Goal: Task Accomplishment & Management: Complete application form

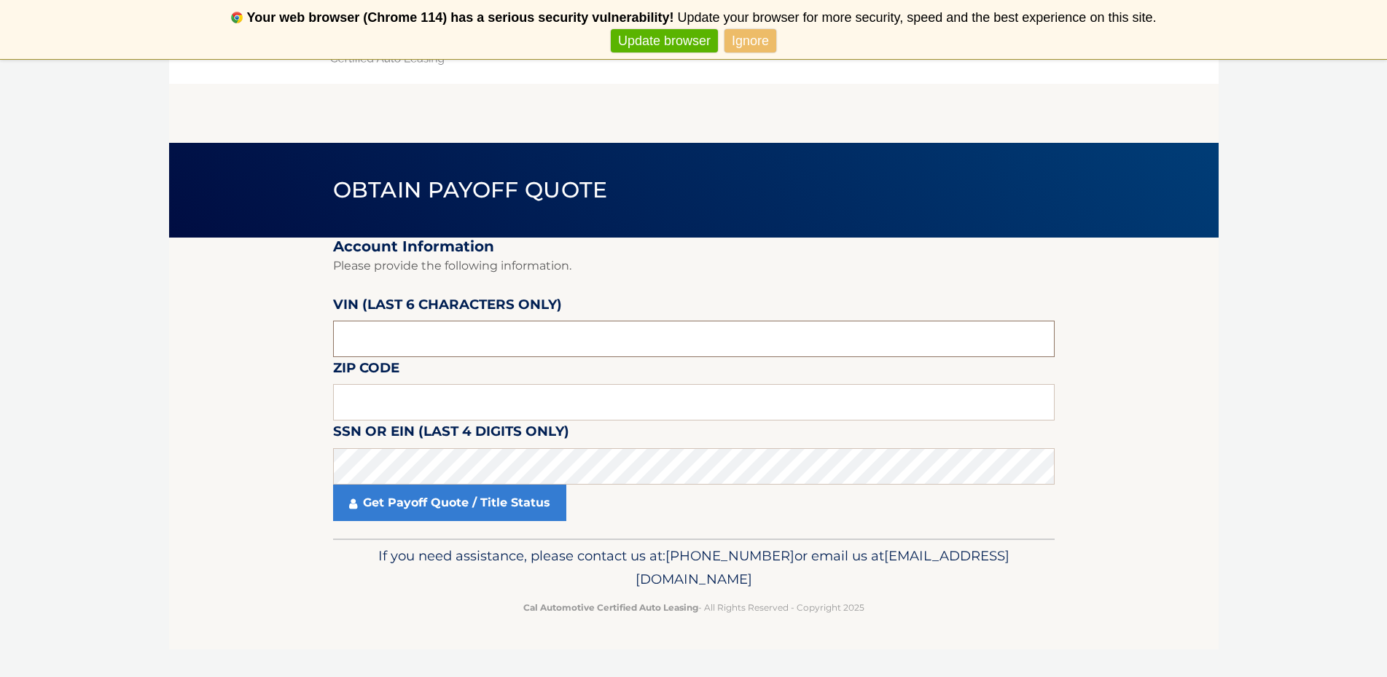
click at [453, 341] on input "text" at bounding box center [694, 339] width 722 height 36
click at [410, 344] on input "text" at bounding box center [694, 339] width 722 height 36
click at [413, 412] on input "text" at bounding box center [694, 402] width 722 height 36
click at [425, 339] on input "text" at bounding box center [694, 339] width 722 height 36
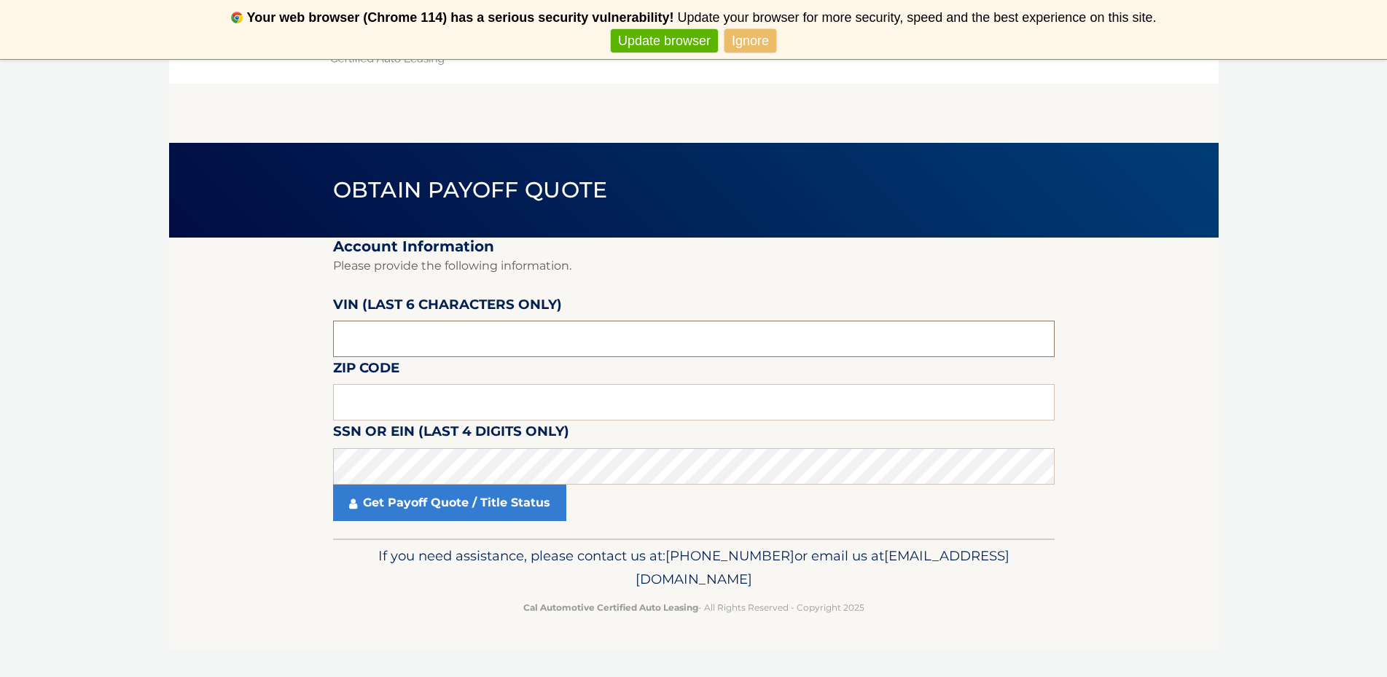
click at [425, 338] on input "text" at bounding box center [694, 339] width 722 height 36
type input "1HGCV2"
click at [402, 347] on input "text" at bounding box center [694, 339] width 722 height 36
type input "023623"
click at [434, 402] on input "text" at bounding box center [694, 402] width 722 height 36
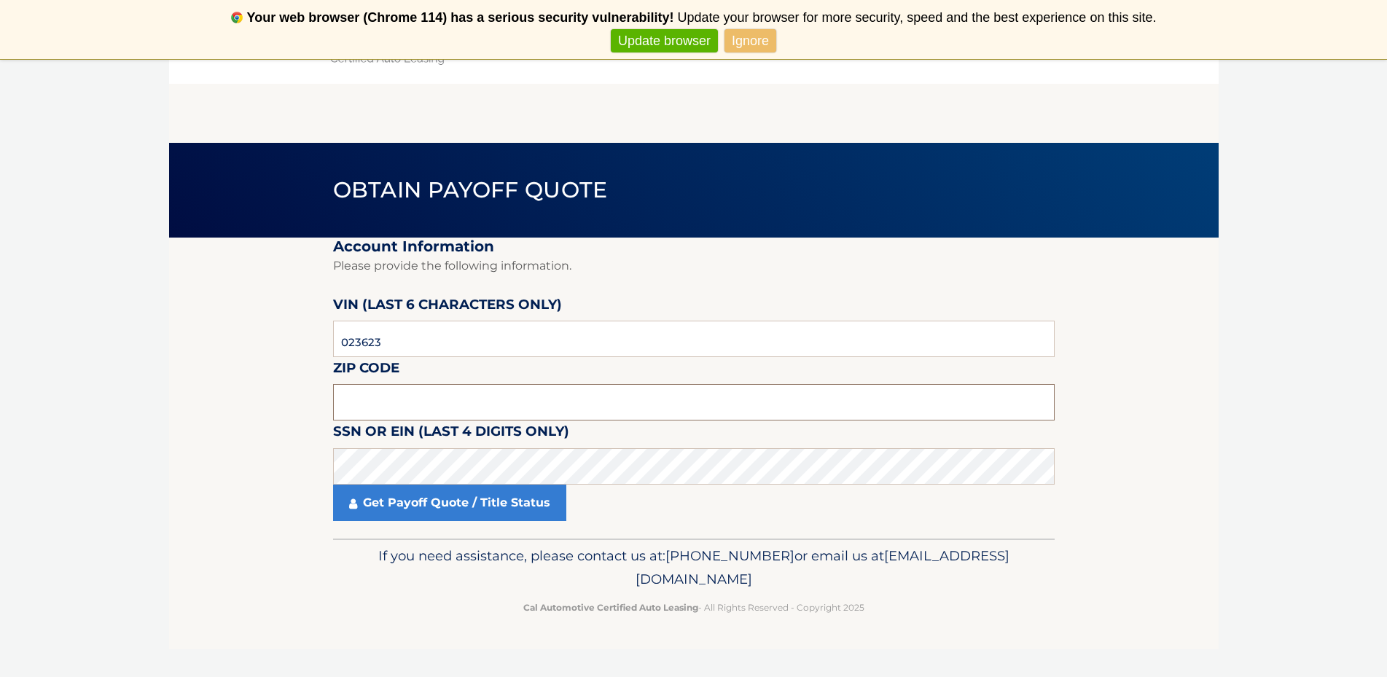
click at [375, 391] on input "text" at bounding box center [694, 402] width 722 height 36
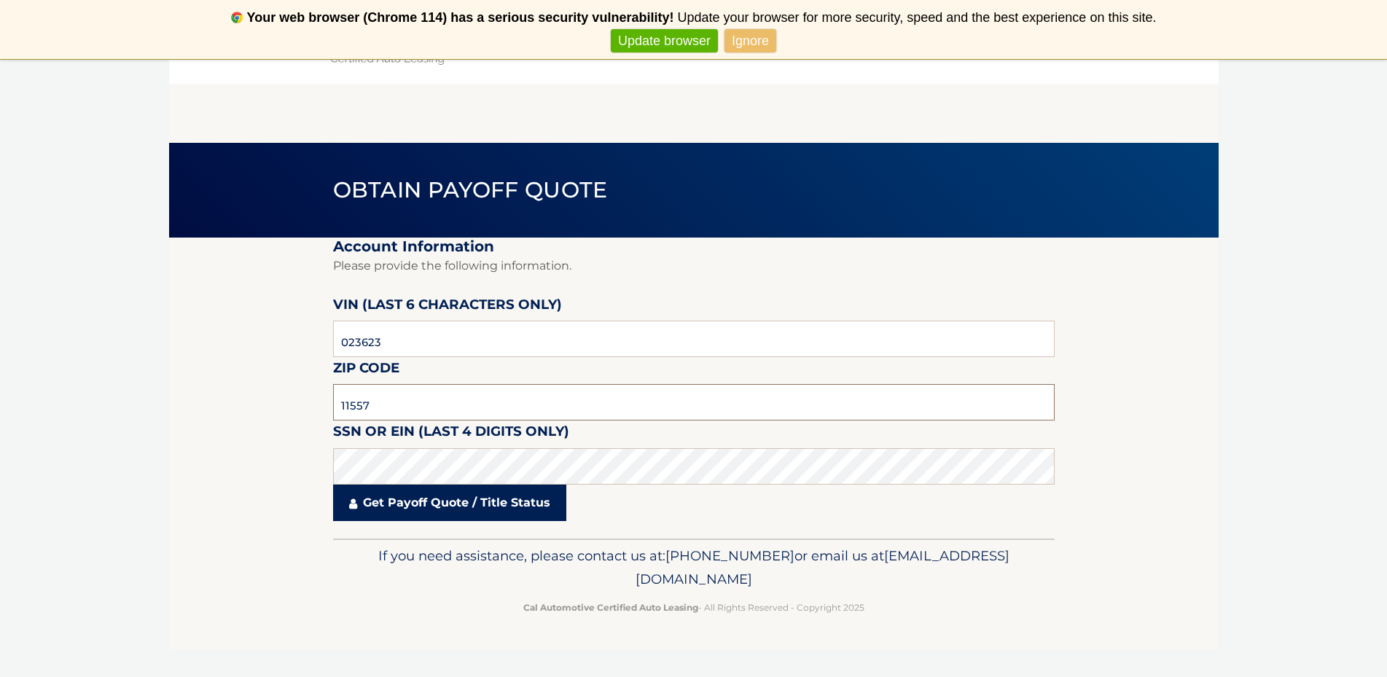
type input "11557"
click at [459, 509] on link "Get Payoff Quote / Title Status" at bounding box center [449, 503] width 233 height 36
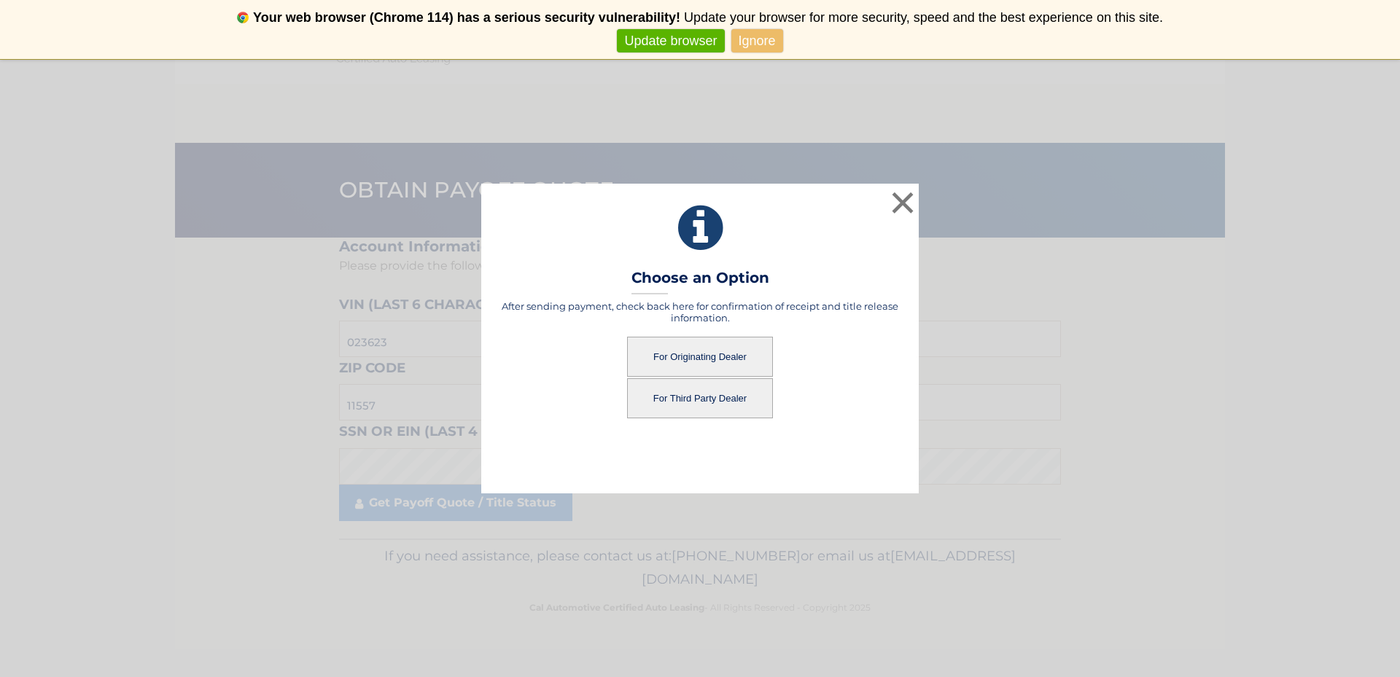
click at [707, 400] on button "For Third Party Dealer" at bounding box center [700, 398] width 146 height 40
click at [700, 385] on button "For Third Party Dealer" at bounding box center [700, 398] width 146 height 40
click at [752, 42] on link "Ignore" at bounding box center [757, 41] width 52 height 24
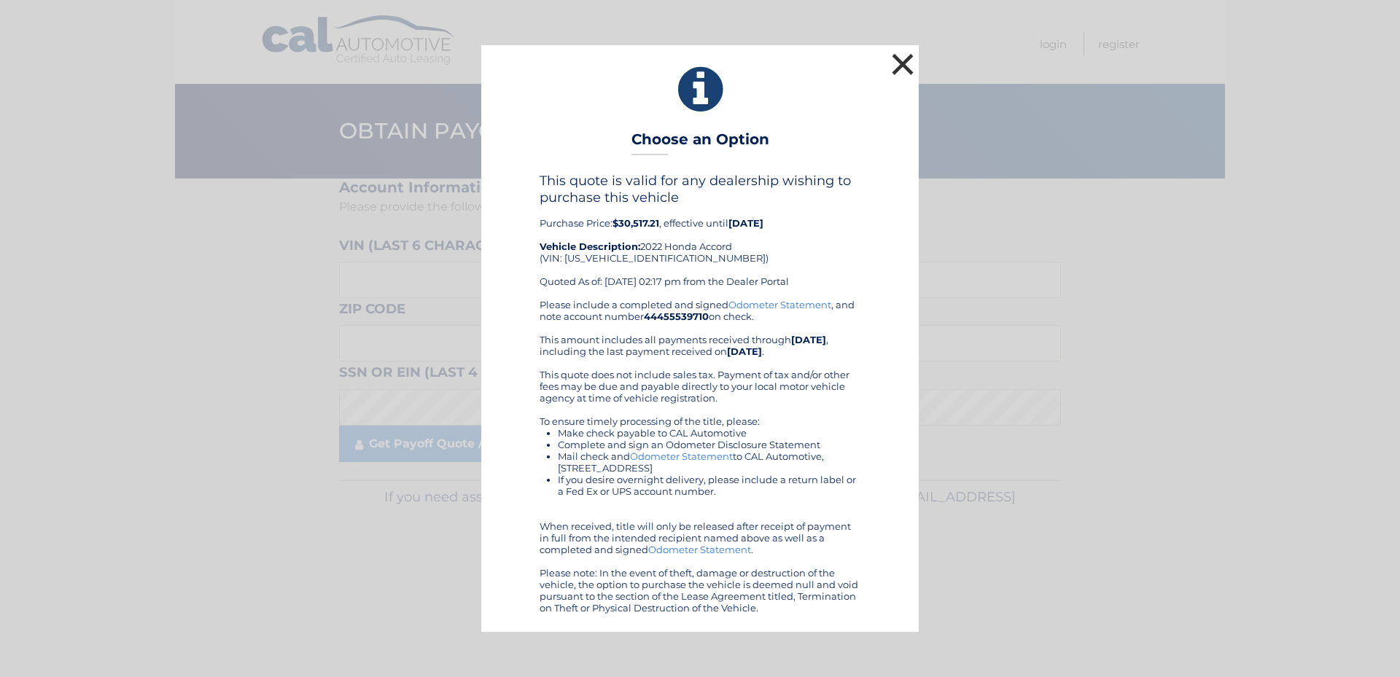
click at [897, 61] on button "×" at bounding box center [902, 64] width 29 height 29
